Goal: Find specific page/section: Locate a particular part of the current website

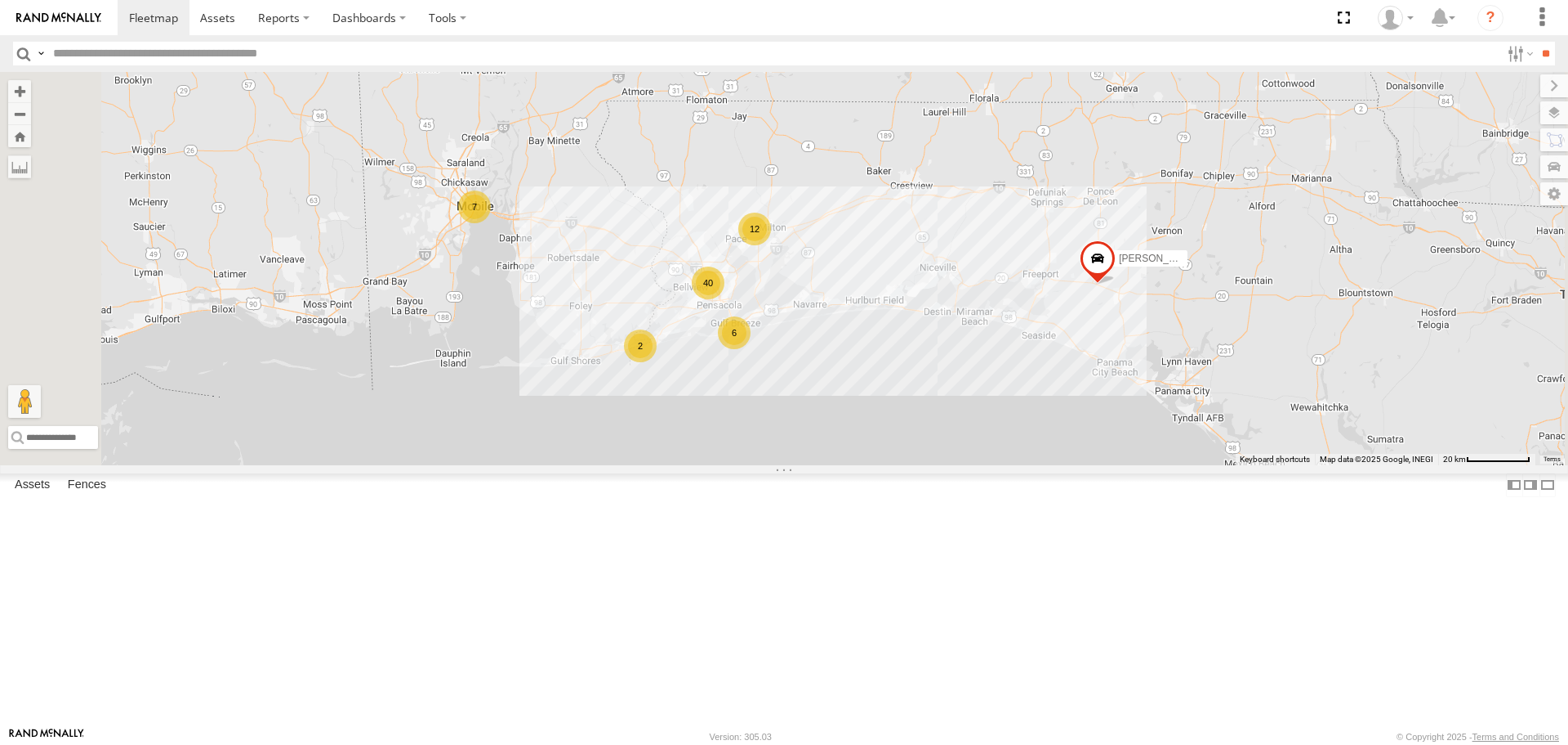
click at [0, 0] on span at bounding box center [0, 0] width 0 height 0
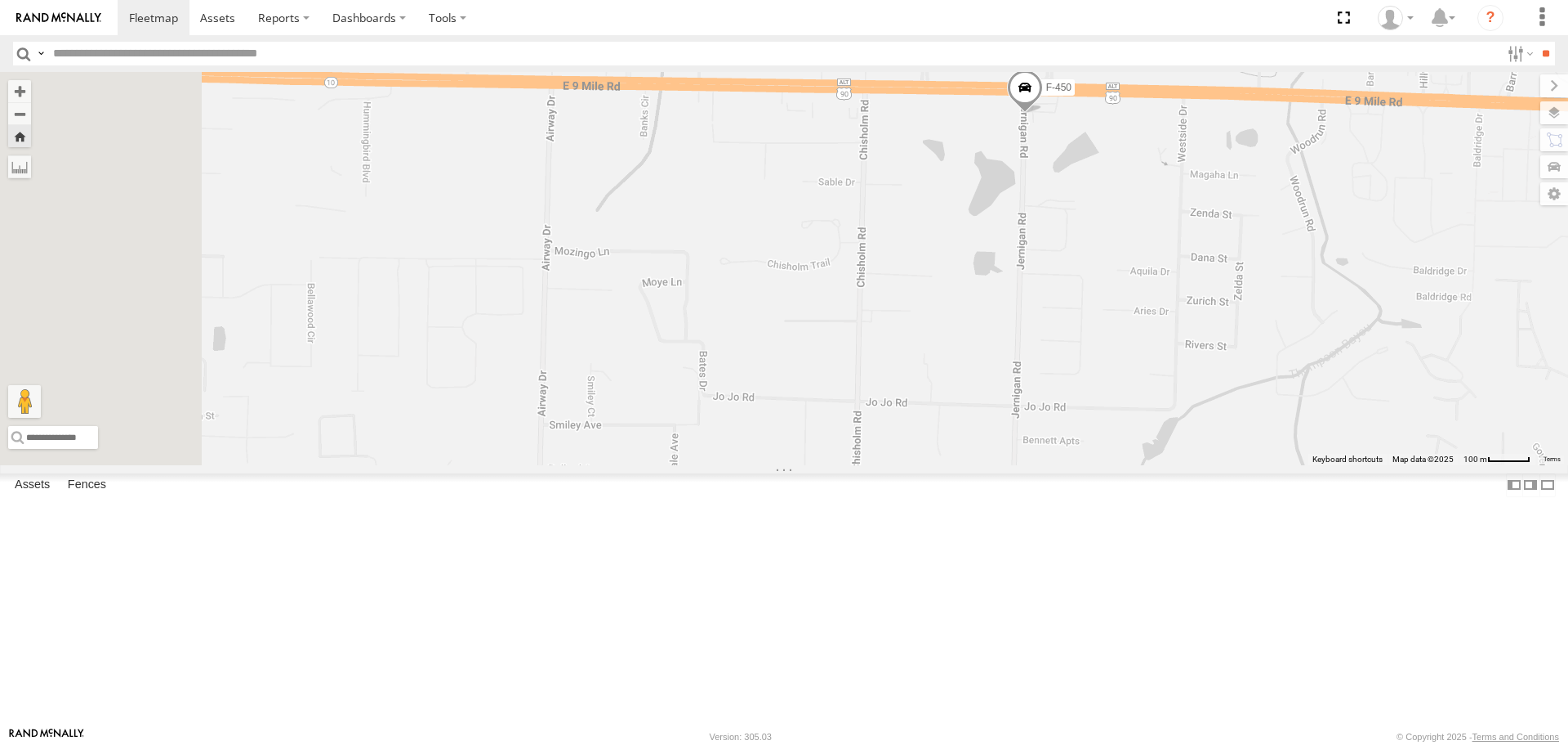
drag, startPoint x: 620, startPoint y: 370, endPoint x: 974, endPoint y: 386, distance: 354.4
click at [974, 386] on div "F-450" at bounding box center [784, 268] width 1568 height 392
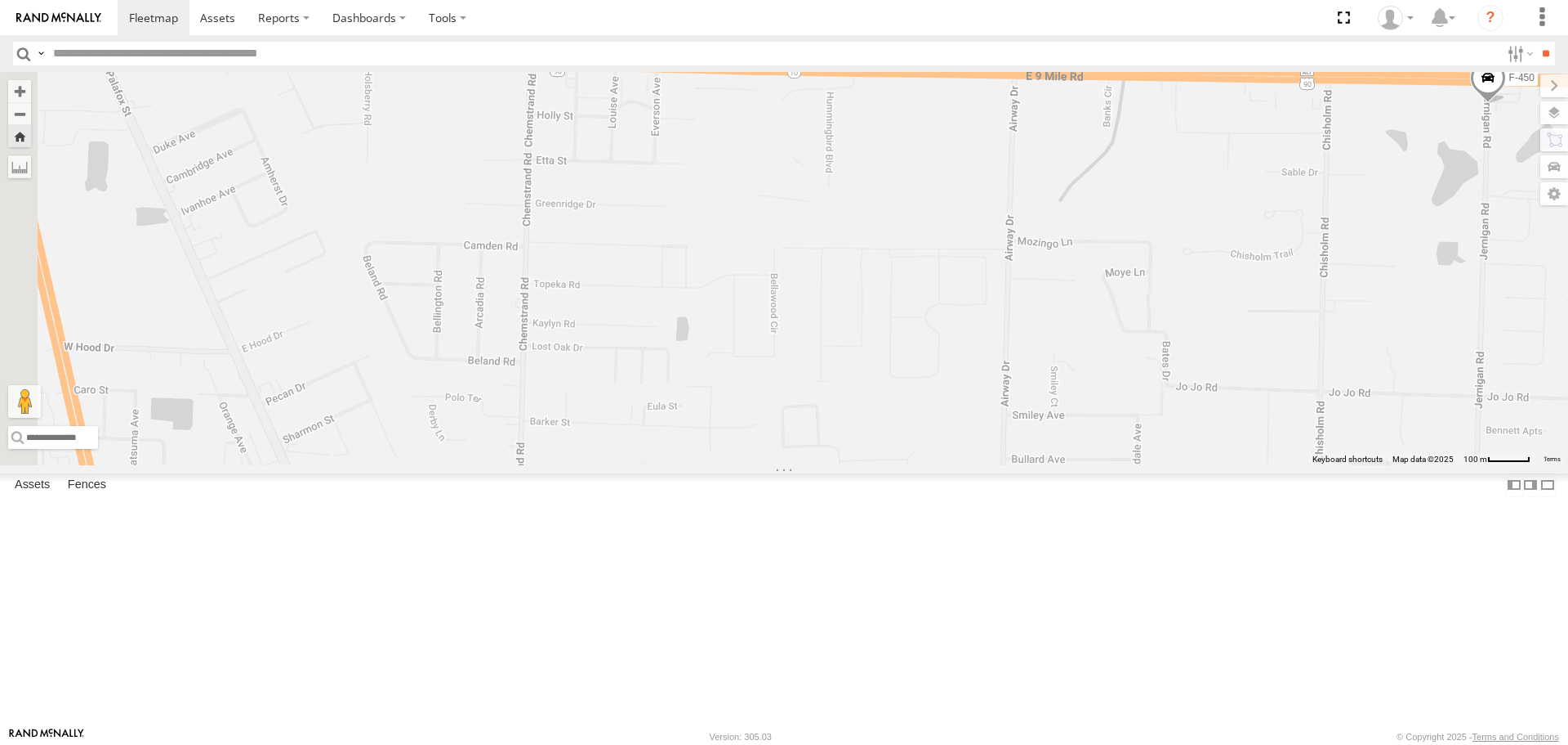
drag, startPoint x: 631, startPoint y: 336, endPoint x: 1106, endPoint y: 327, distance: 475.1
click at [1106, 327] on div "F-450" at bounding box center [784, 268] width 1568 height 392
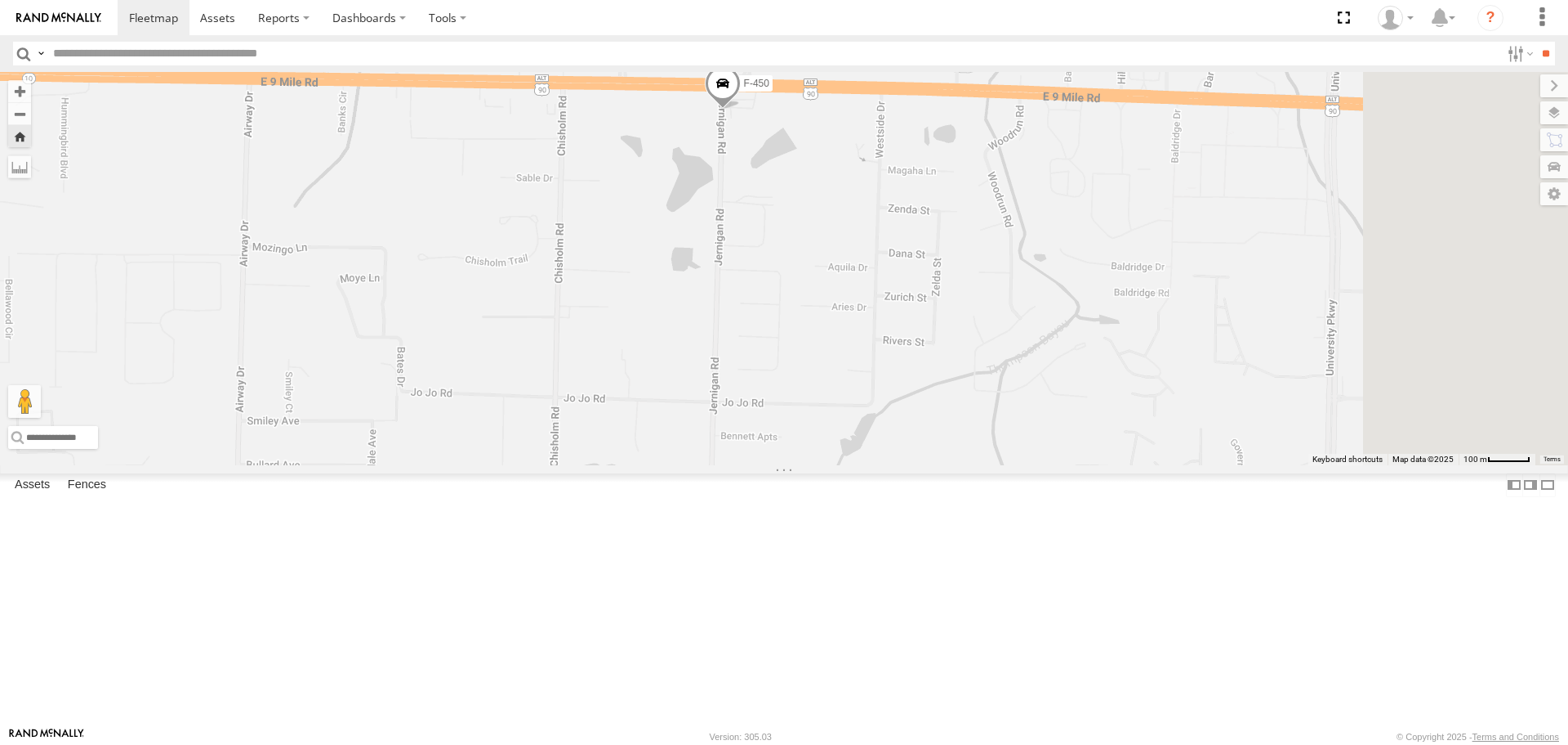
drag, startPoint x: 1103, startPoint y: 285, endPoint x: 346, endPoint y: 284, distance: 757.0
click at [346, 284] on main "← Move left → Move right ↑ Move up ↓ Move down + Zoom in - Zoom out Home Jump l…" at bounding box center [784, 399] width 1568 height 655
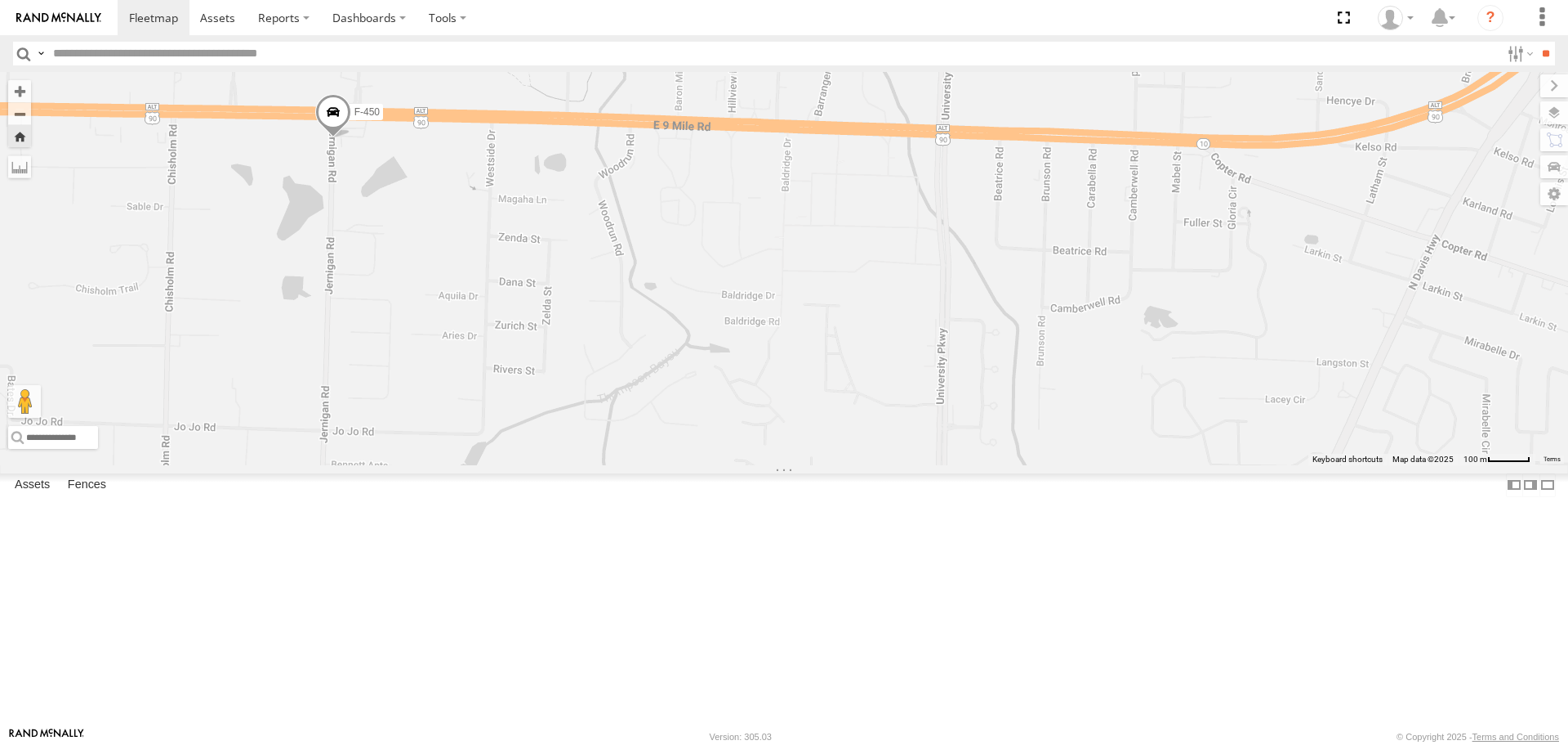
drag, startPoint x: 1323, startPoint y: 337, endPoint x: 1303, endPoint y: 357, distance: 28.3
click at [1303, 357] on div "F-450" at bounding box center [784, 268] width 1568 height 392
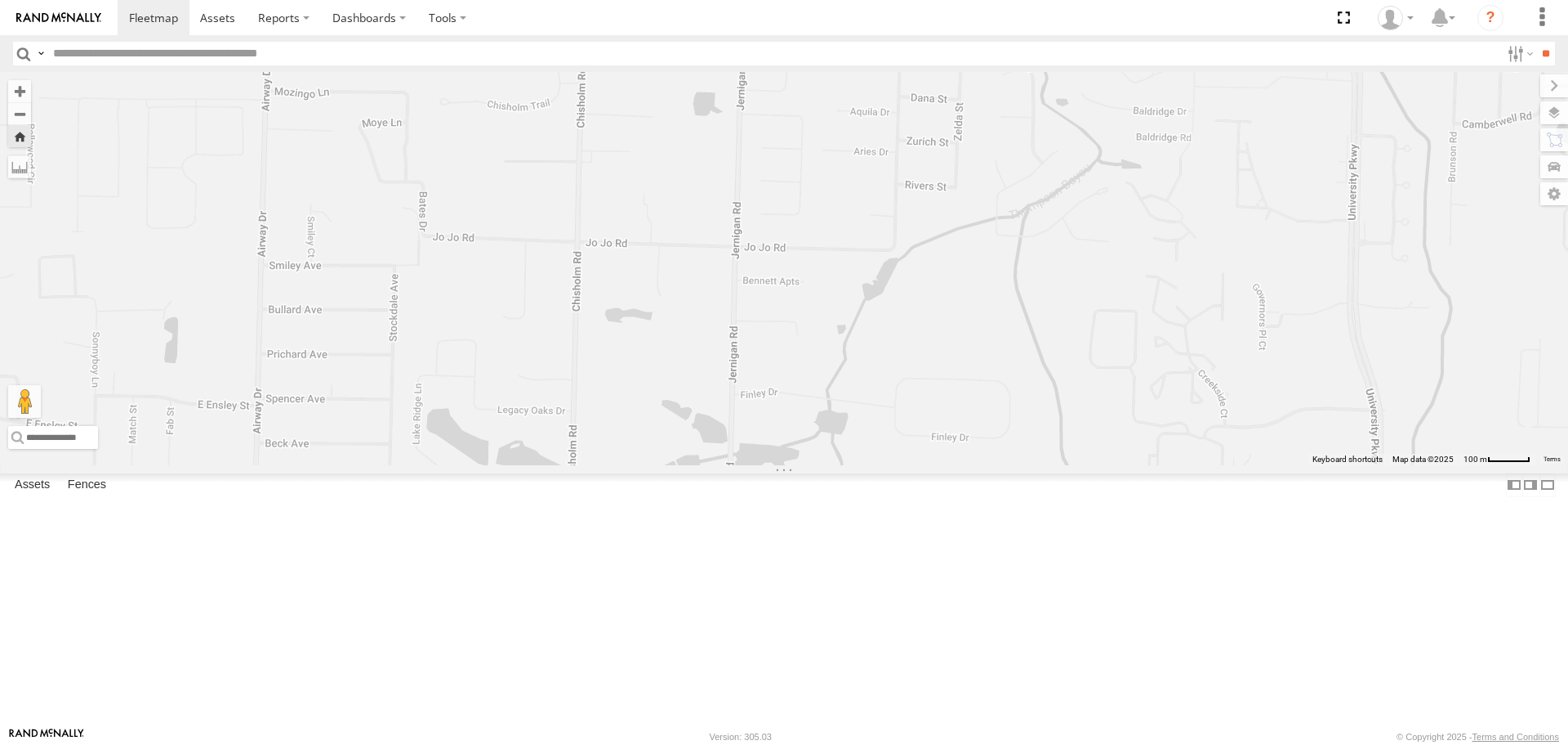
drag, startPoint x: 859, startPoint y: 300, endPoint x: 988, endPoint y: 163, distance: 188.2
click at [988, 163] on div "F-450" at bounding box center [784, 268] width 1568 height 392
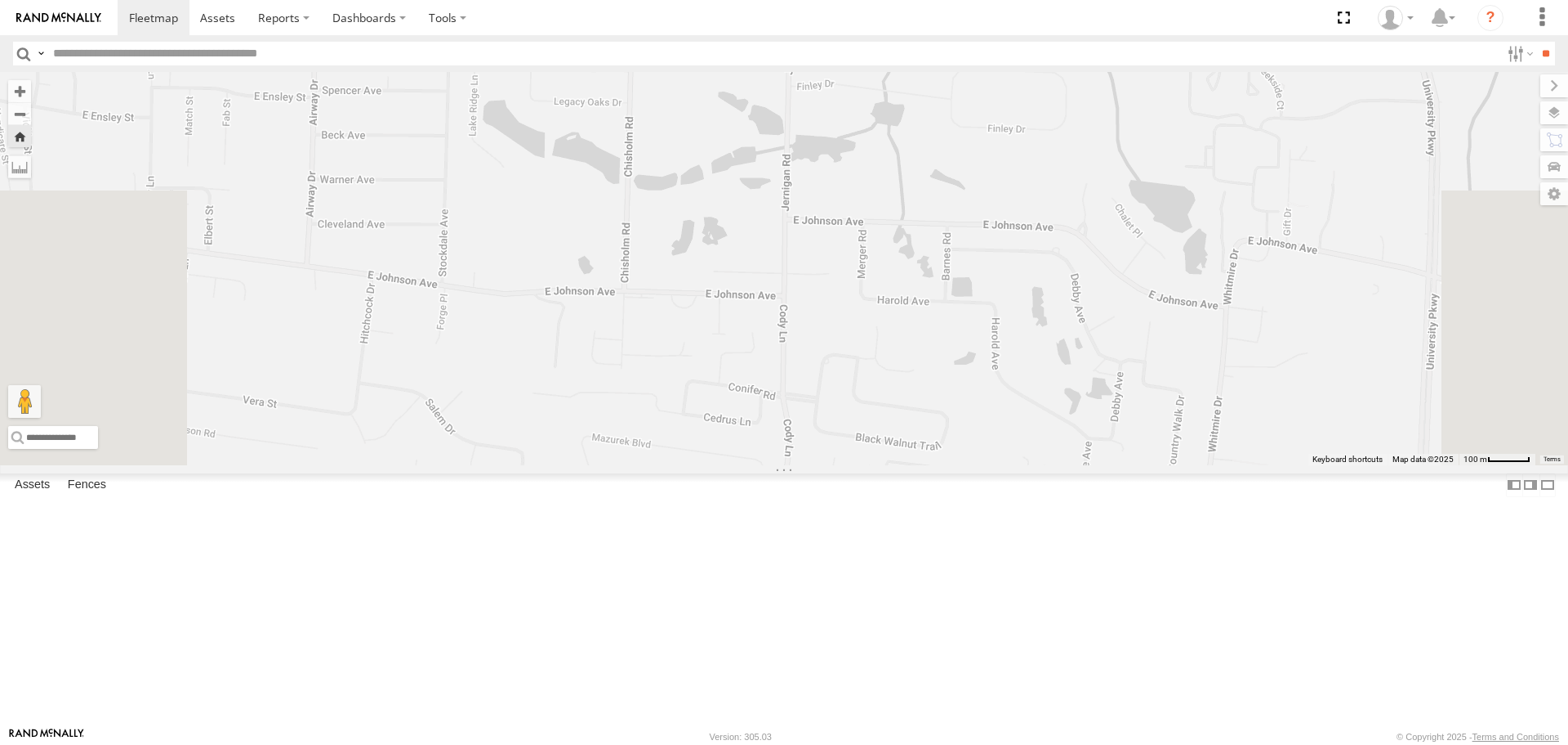
drag, startPoint x: 1038, startPoint y: 620, endPoint x: 1095, endPoint y: 300, distance: 325.0
click at [1095, 300] on div "F-450" at bounding box center [784, 268] width 1568 height 392
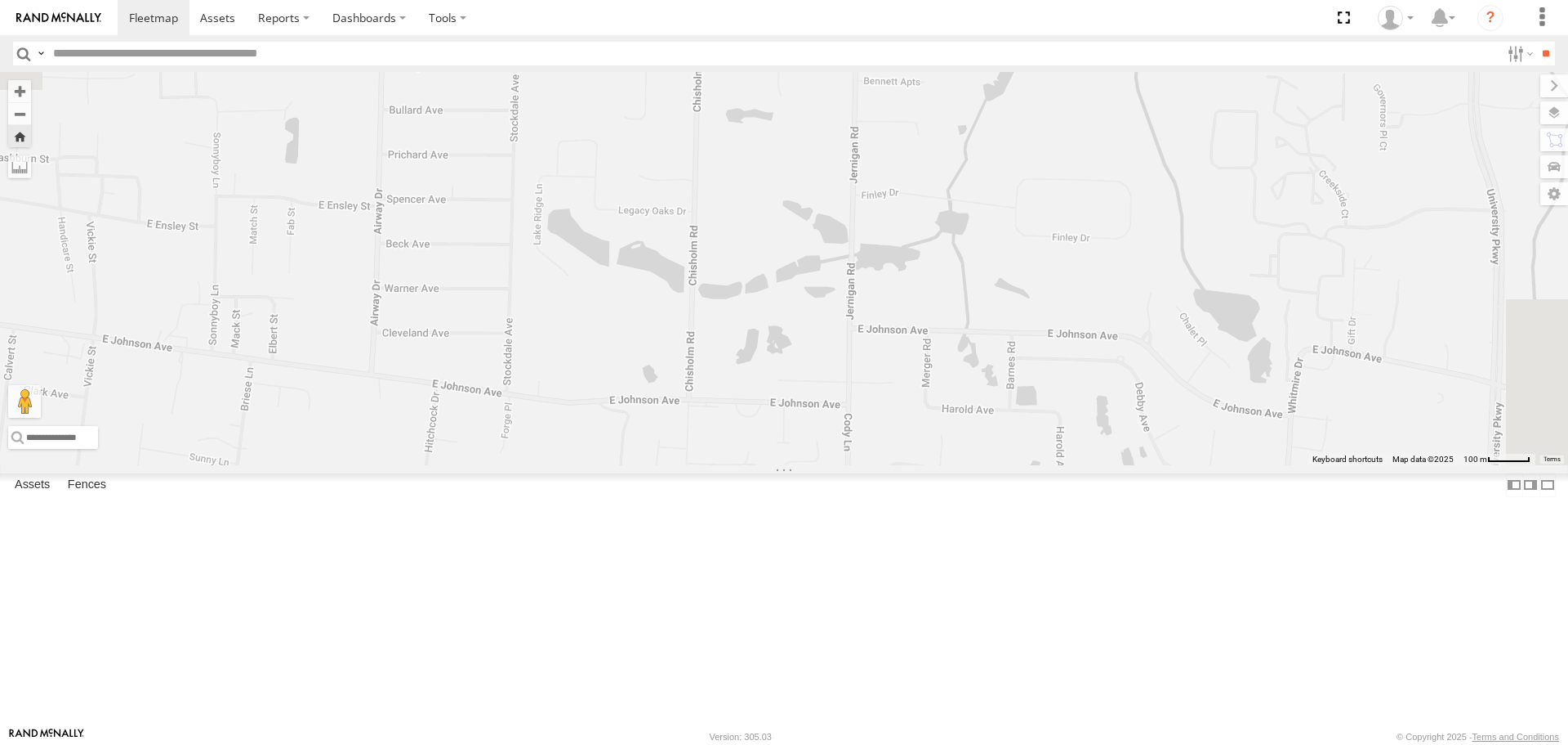
drag, startPoint x: 691, startPoint y: 438, endPoint x: 747, endPoint y: 554, distance: 128.8
click at [747, 464] on div "F-450" at bounding box center [784, 268] width 1568 height 392
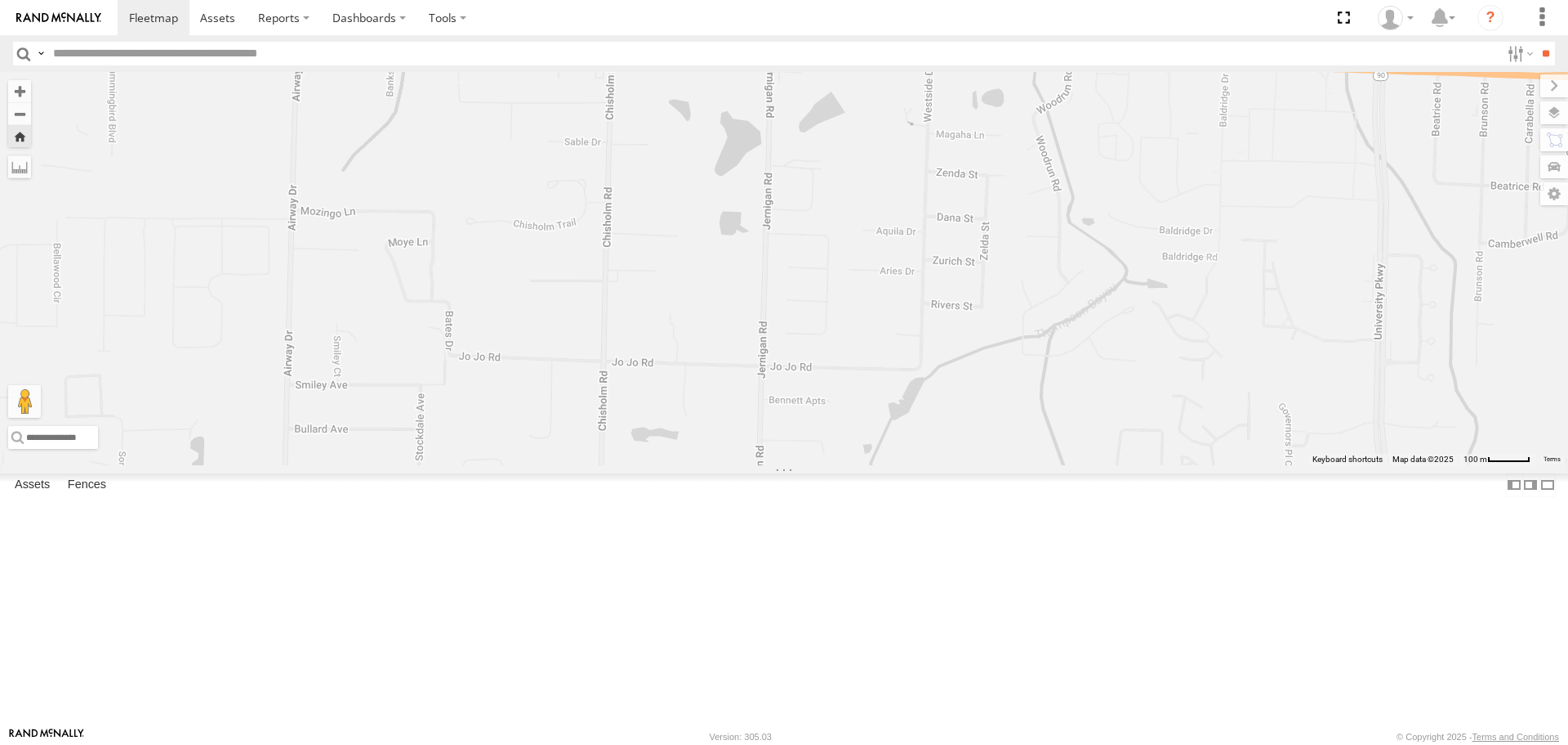
drag, startPoint x: 984, startPoint y: 223, endPoint x: 877, endPoint y: 561, distance: 354.5
click at [883, 464] on div "F-450" at bounding box center [784, 268] width 1568 height 392
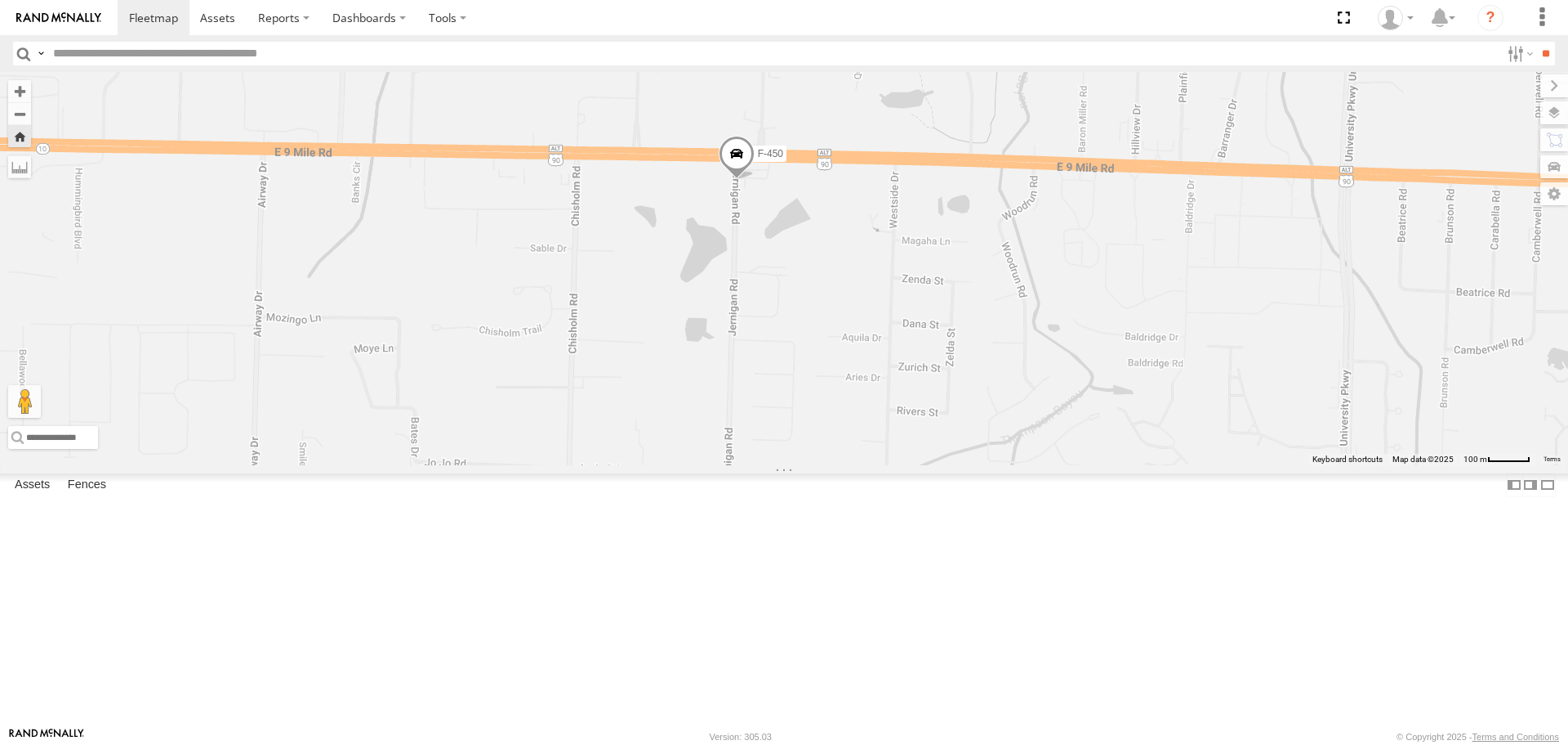
drag, startPoint x: 915, startPoint y: 362, endPoint x: 875, endPoint y: 449, distance: 95.8
click at [875, 449] on div "F-450" at bounding box center [784, 268] width 1568 height 392
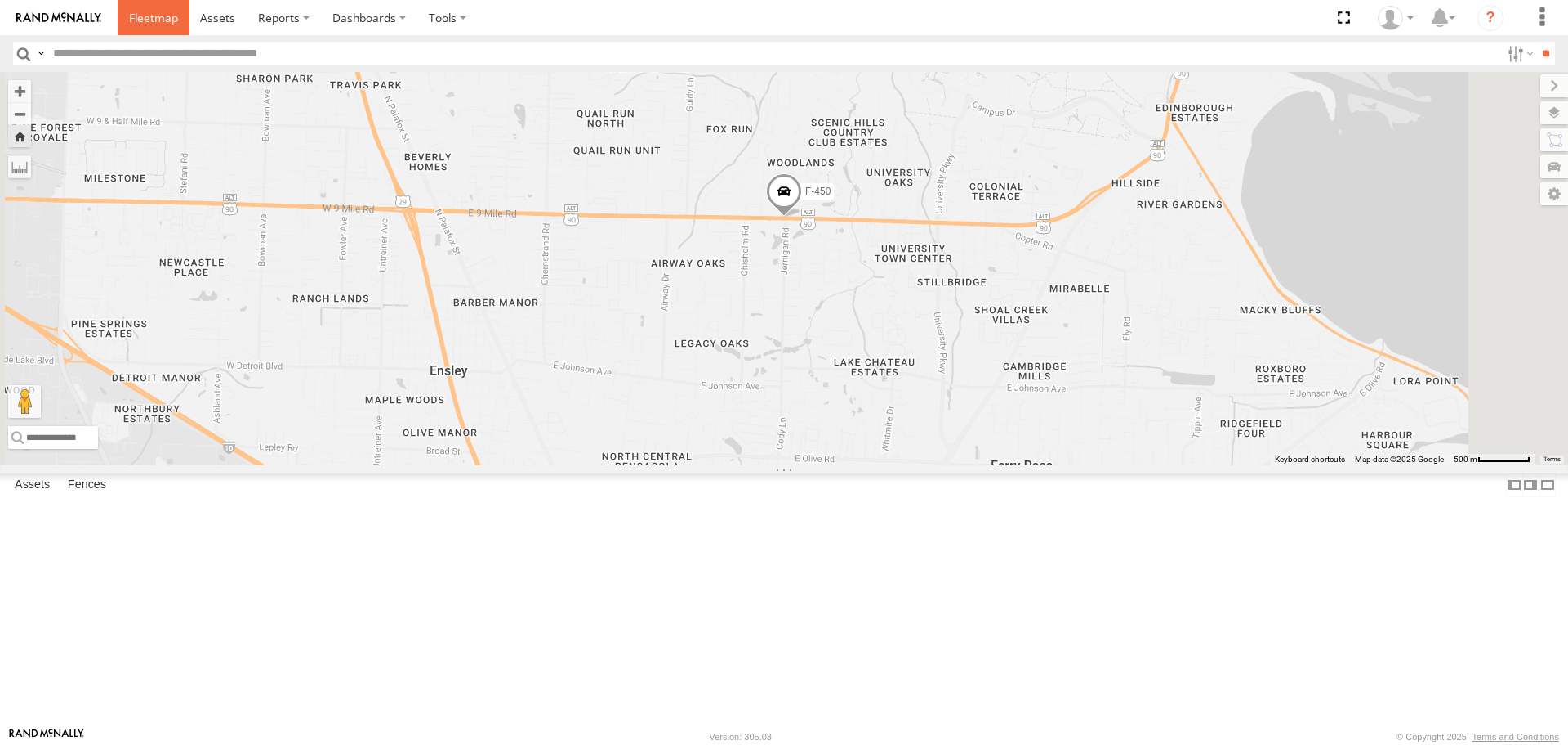
click at [141, 12] on span at bounding box center [153, 17] width 49 height 15
